Goal: Task Accomplishment & Management: Manage account settings

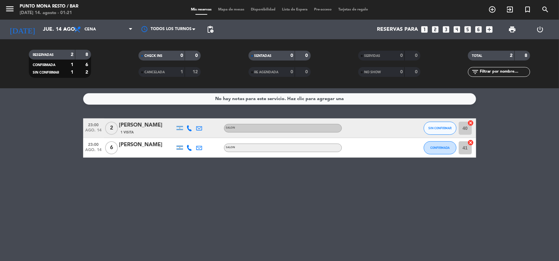
click at [179, 132] on div at bounding box center [180, 128] width 10 height 19
click at [179, 128] on div at bounding box center [180, 128] width 7 height 4
click at [226, 187] on div "No hay notas para este servicio. Haz clic para agregar una 23:00 [DATE] 2 [PERS…" at bounding box center [279, 174] width 559 height 173
drag, startPoint x: 131, startPoint y: 146, endPoint x: 310, endPoint y: 241, distance: 203.1
click at [310, 241] on div "No hay notas para este servicio. Haz clic para agregar una 23:00 [DATE] 2 [PERS…" at bounding box center [279, 174] width 559 height 173
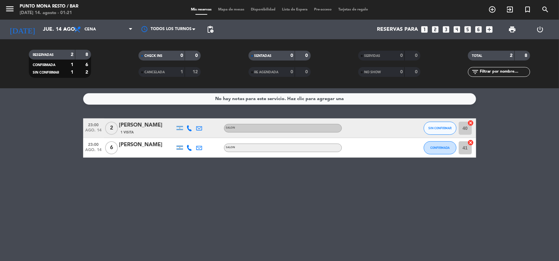
click at [325, 228] on div "No hay notas para este servicio. Haz clic para agregar una 23:00 [DATE] 2 [PERS…" at bounding box center [279, 174] width 559 height 173
drag, startPoint x: 507, startPoint y: 202, endPoint x: 33, endPoint y: 125, distance: 479.7
click at [33, 125] on div "No hay notas para este servicio. Haz clic para agregar una 23:00 [DATE] 2 [PERS…" at bounding box center [279, 174] width 559 height 173
click at [33, 125] on bookings-row "23:00 [DATE] 2 [PERSON_NAME] 1 Visita SALON SIN CONFIRMAR 40 cancel 23:00 [DATE…" at bounding box center [279, 138] width 559 height 39
click at [226, 10] on span "Mapa de mesas" at bounding box center [231, 10] width 33 height 4
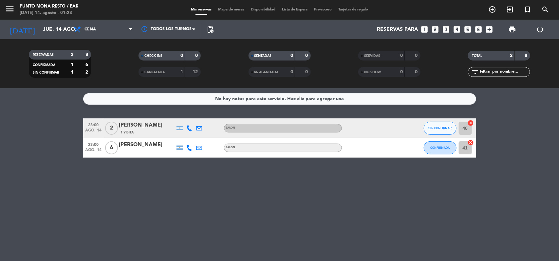
click at [226, 10] on span "Mapa de mesas" at bounding box center [231, 10] width 33 height 4
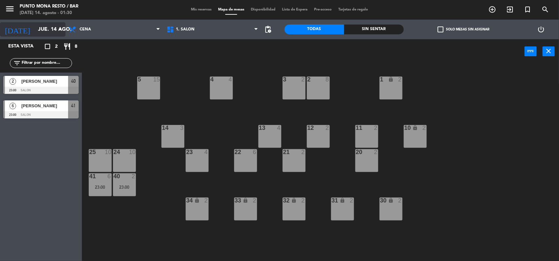
click at [53, 27] on input "jue. 14 ago." at bounding box center [69, 29] width 69 height 13
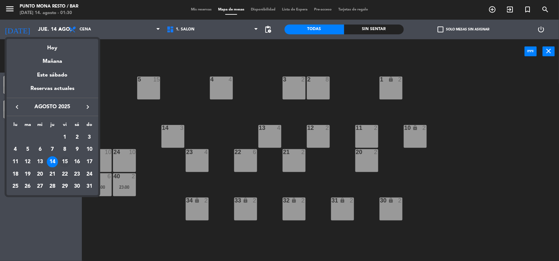
click at [61, 162] on div "15" at bounding box center [64, 162] width 11 height 11
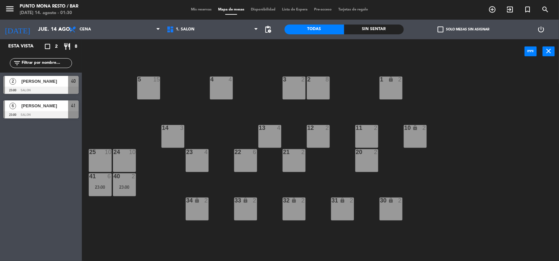
type input "vie. 15 ago."
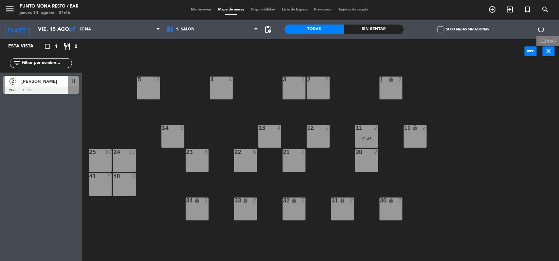
click at [546, 54] on icon "close" at bounding box center [549, 51] width 8 height 8
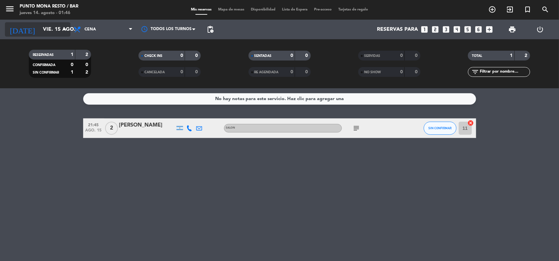
click at [54, 31] on input "vie. 15 ago." at bounding box center [74, 29] width 69 height 13
click at [54, 24] on input "vie. 15 ago." at bounding box center [74, 29] width 69 height 13
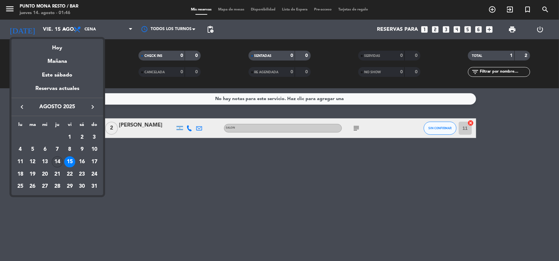
click at [60, 161] on div "14" at bounding box center [57, 162] width 11 height 11
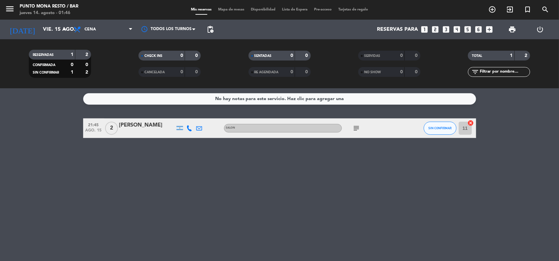
type input "jue. 14 ago."
